Goal: Navigation & Orientation: Understand site structure

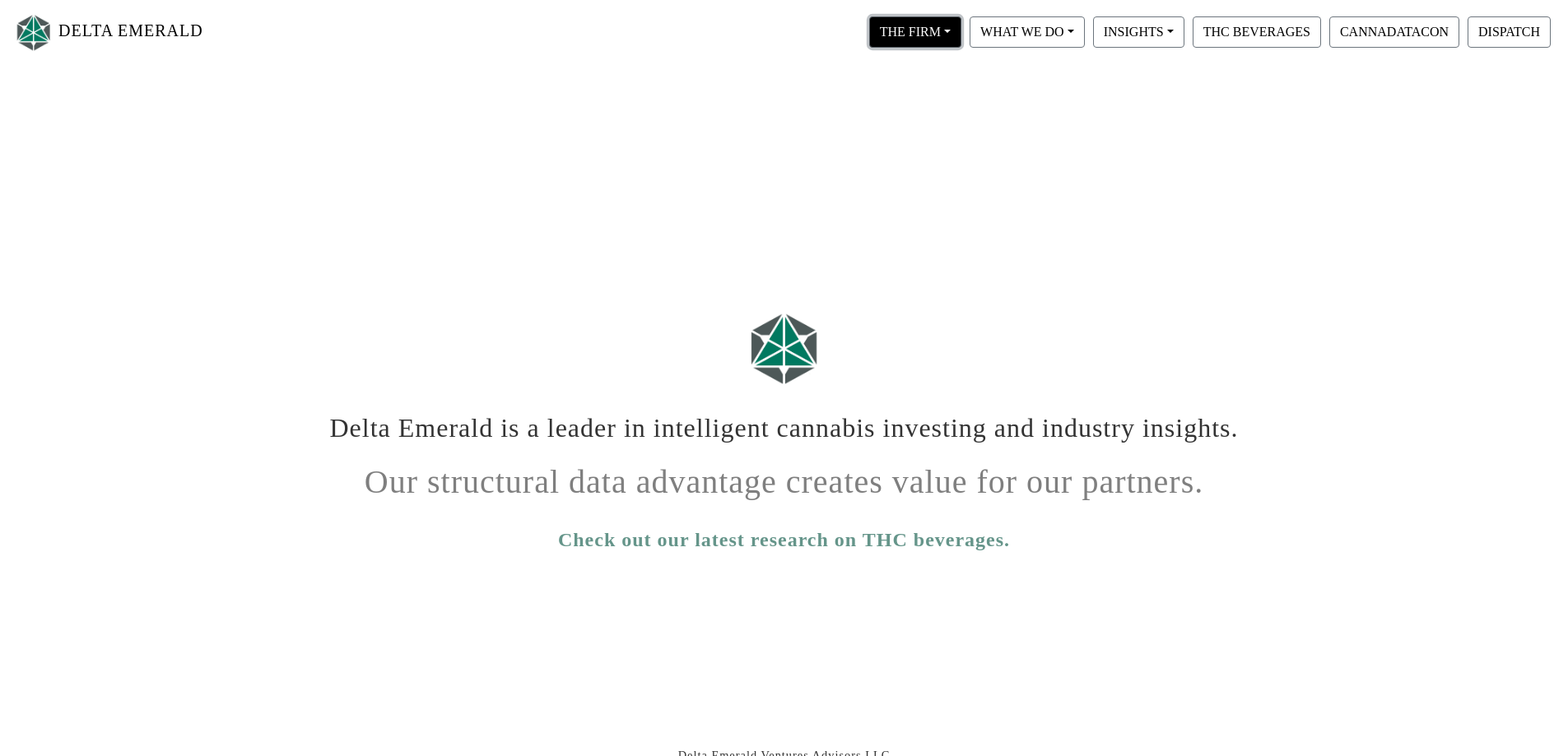
click at [924, 34] on button "THE FIRM" at bounding box center [915, 32] width 92 height 32
click at [935, 103] on link "Our People" at bounding box center [931, 101] width 130 height 27
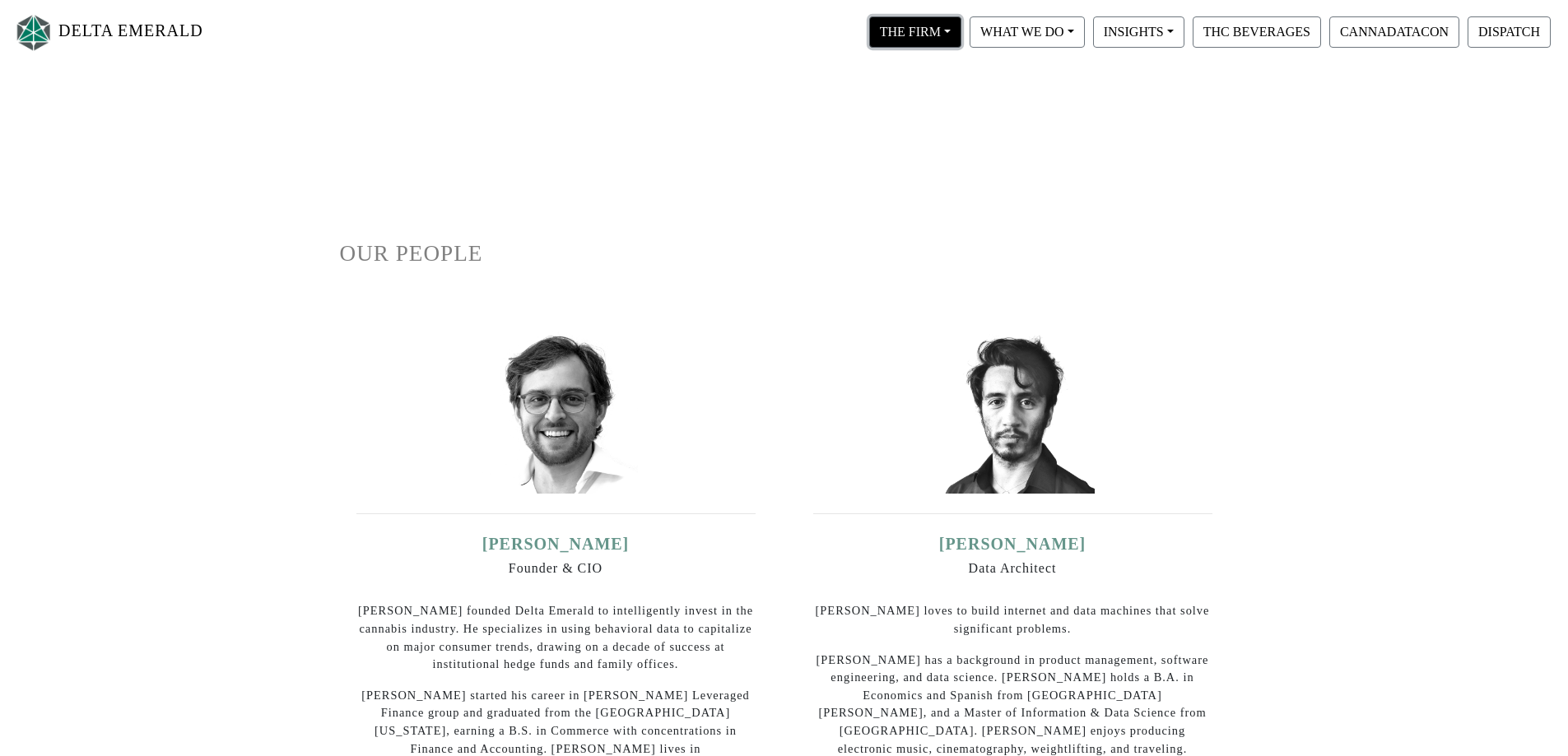
click at [914, 35] on button "THE FIRM" at bounding box center [915, 32] width 92 height 32
click at [962, 43] on button "WHAT WE DO" at bounding box center [915, 32] width 92 height 32
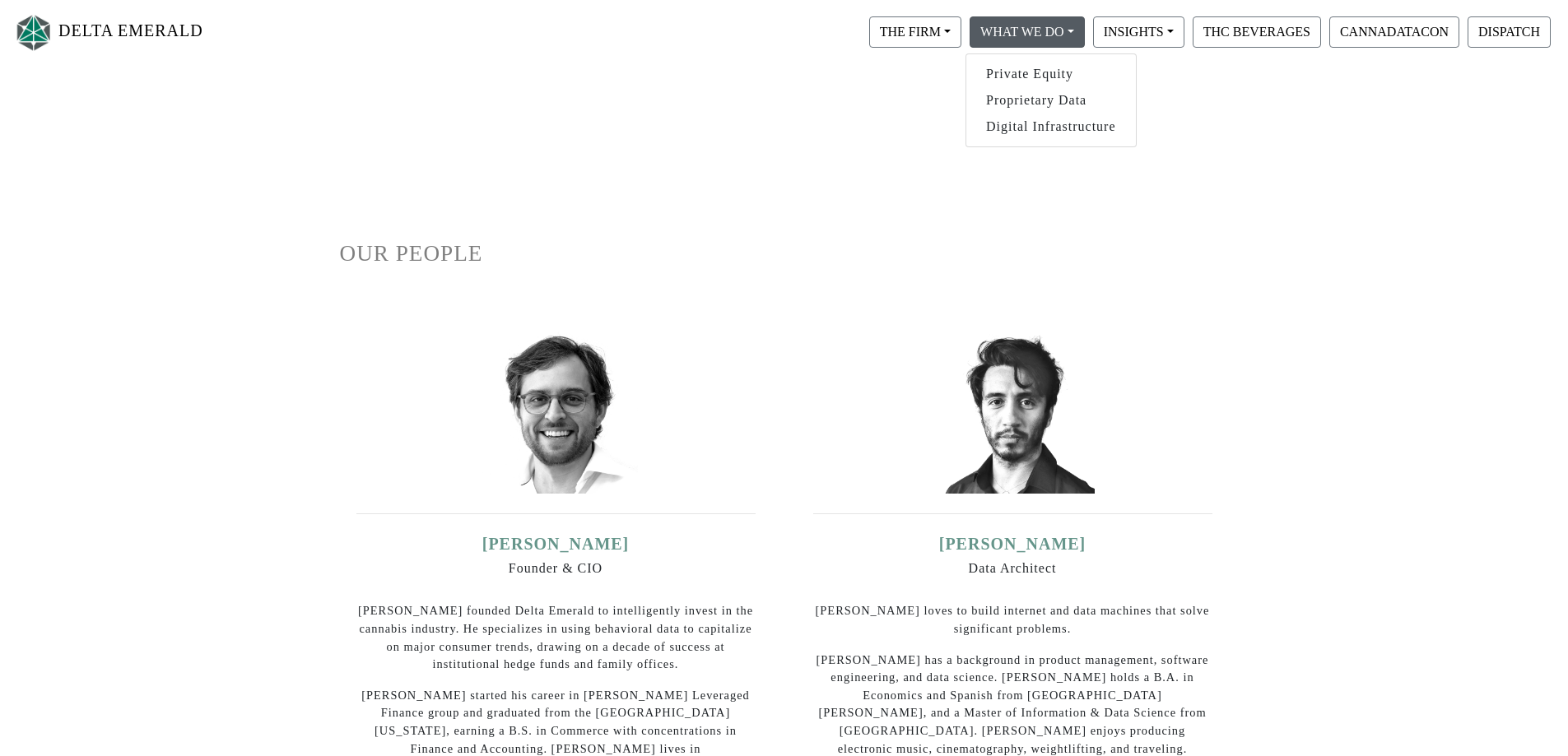
click at [962, 27] on button "WHAT WE DO" at bounding box center [915, 32] width 92 height 32
click at [1008, 73] on link "Private Equity" at bounding box center [1051, 74] width 170 height 27
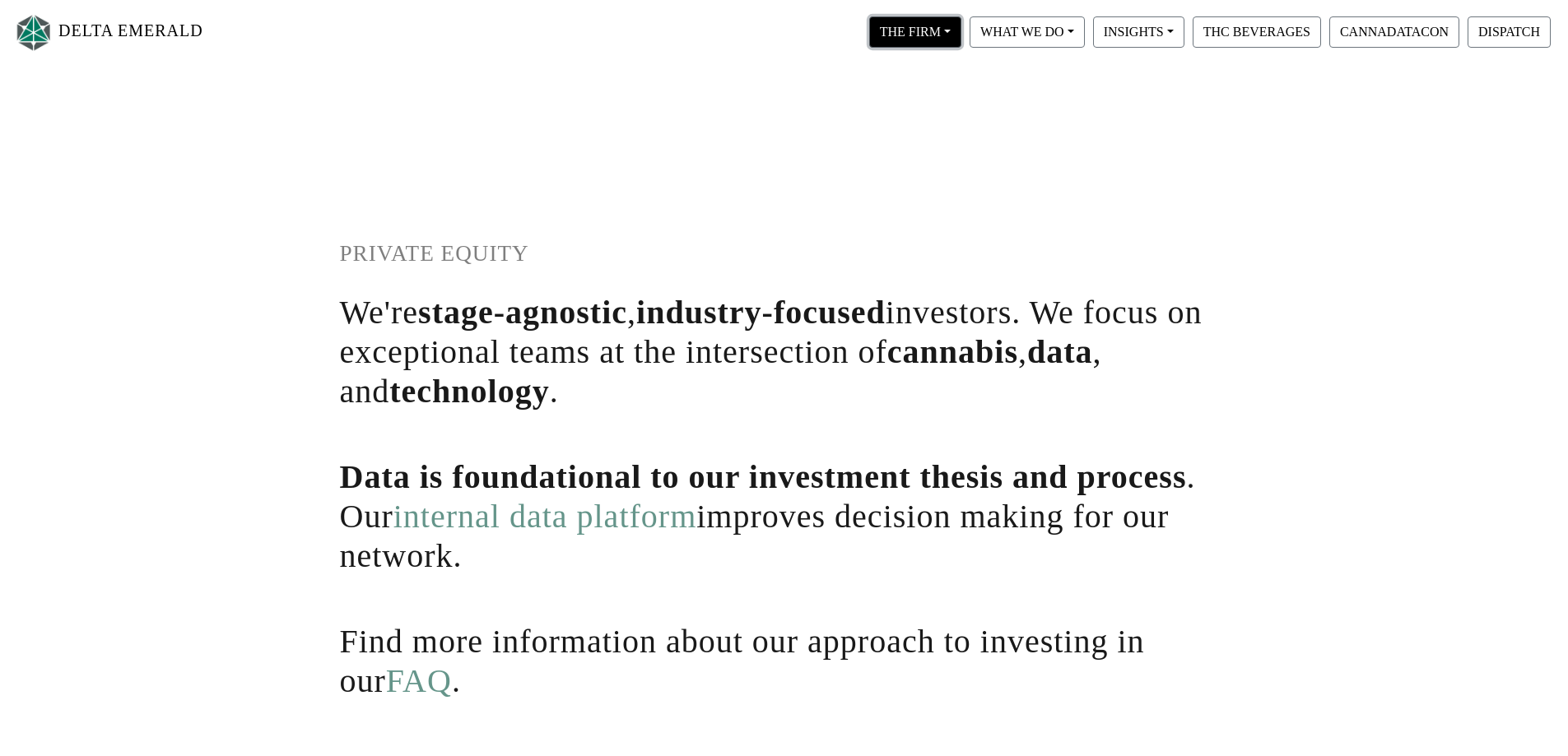
click at [909, 39] on button "THE FIRM" at bounding box center [915, 32] width 92 height 32
click at [913, 145] on link "Our Portfolio" at bounding box center [931, 153] width 130 height 27
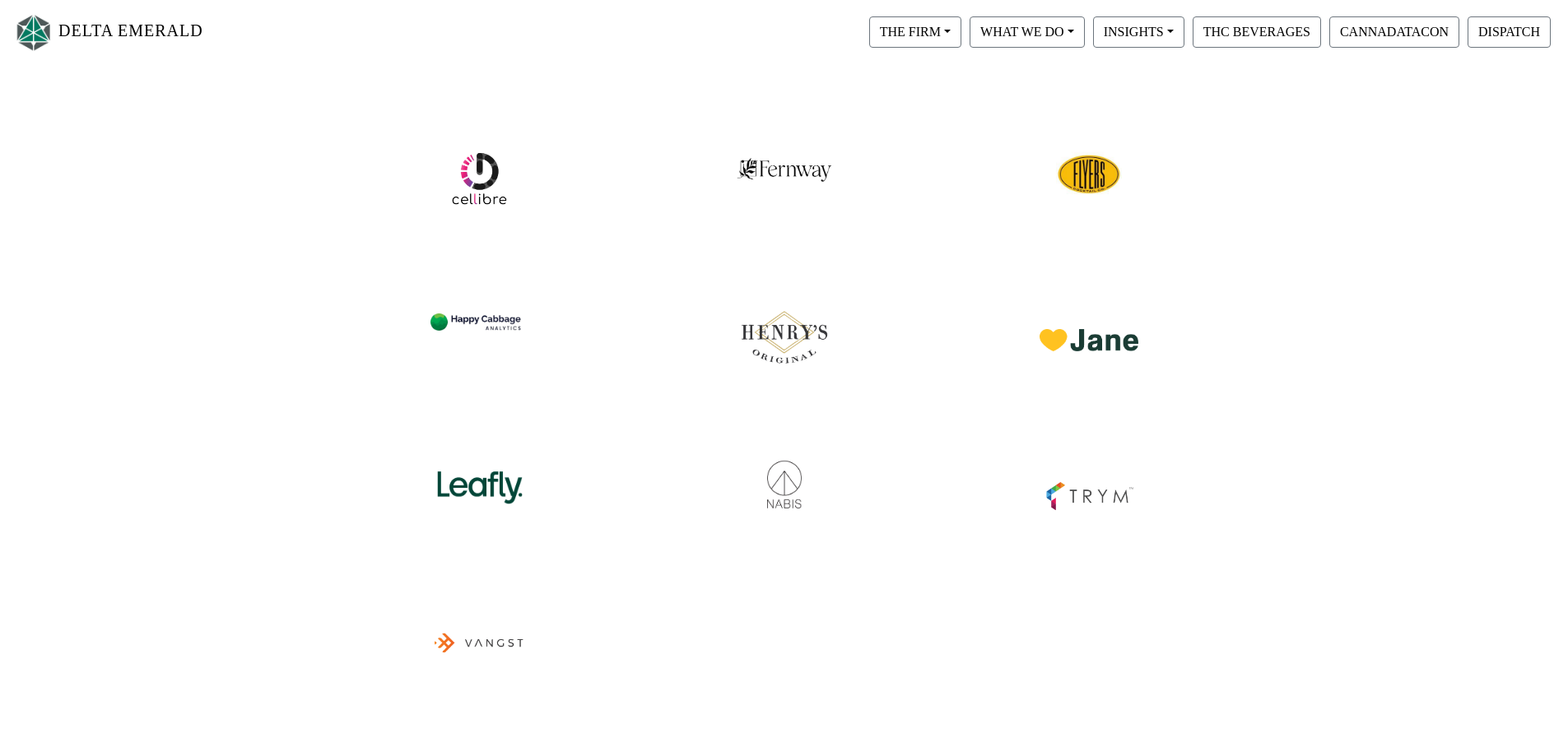
scroll to position [319, 0]
